Goal: Navigation & Orientation: Locate item on page

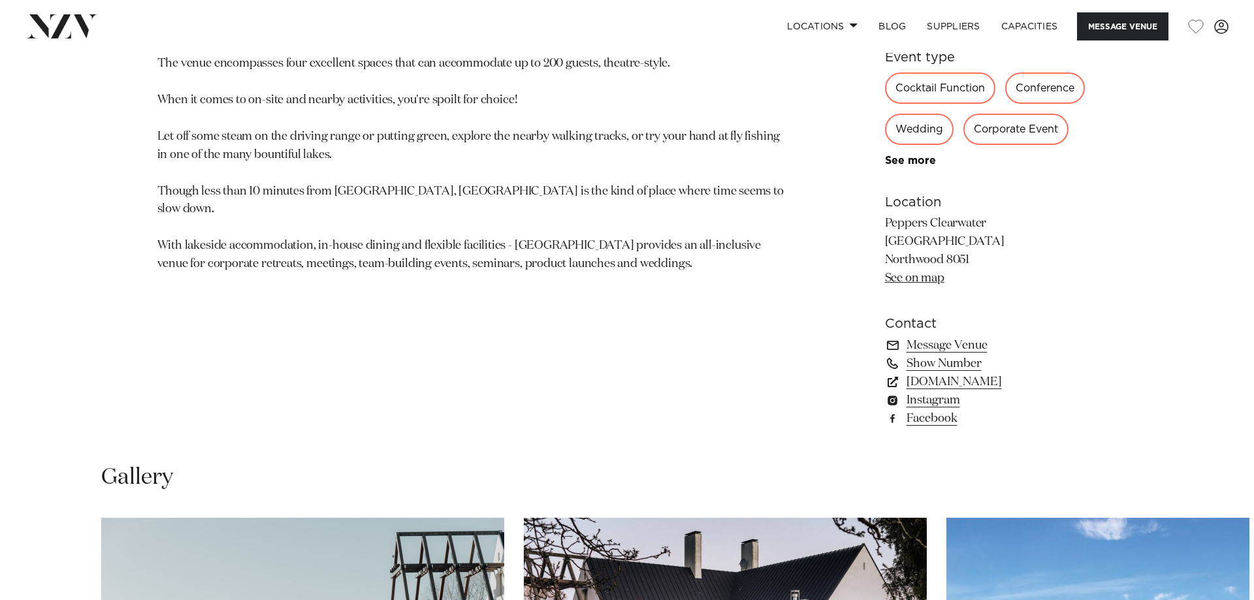
scroll to position [1198, 0]
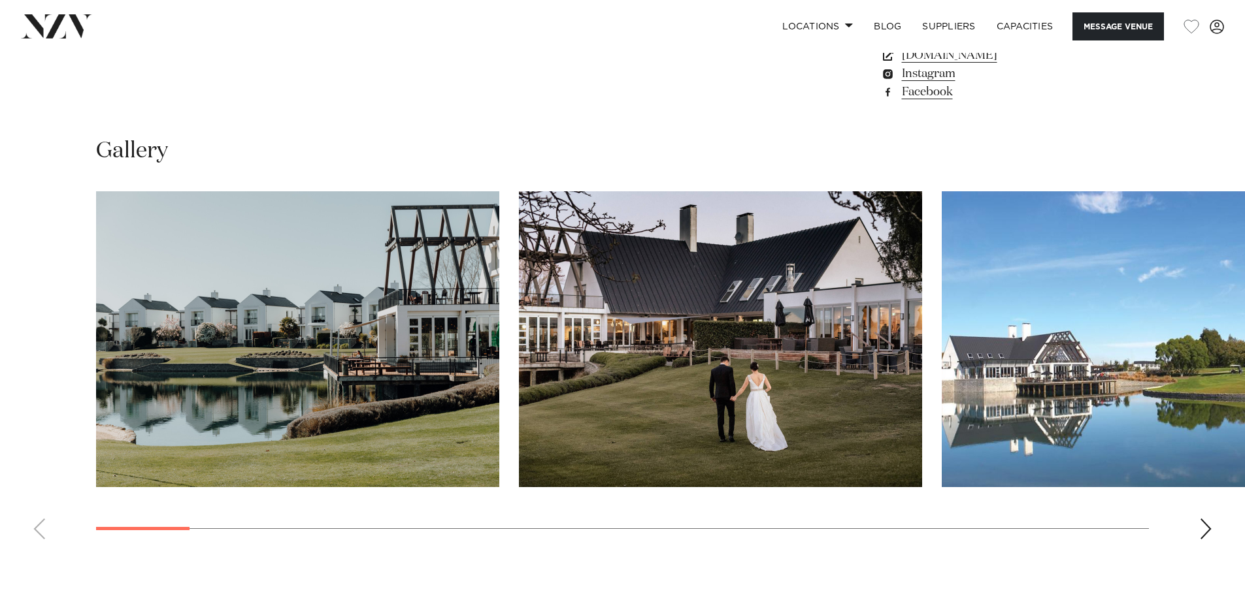
click at [308, 329] on img "1 / 28" at bounding box center [297, 339] width 403 height 296
